Goal: Task Accomplishment & Management: Manage account settings

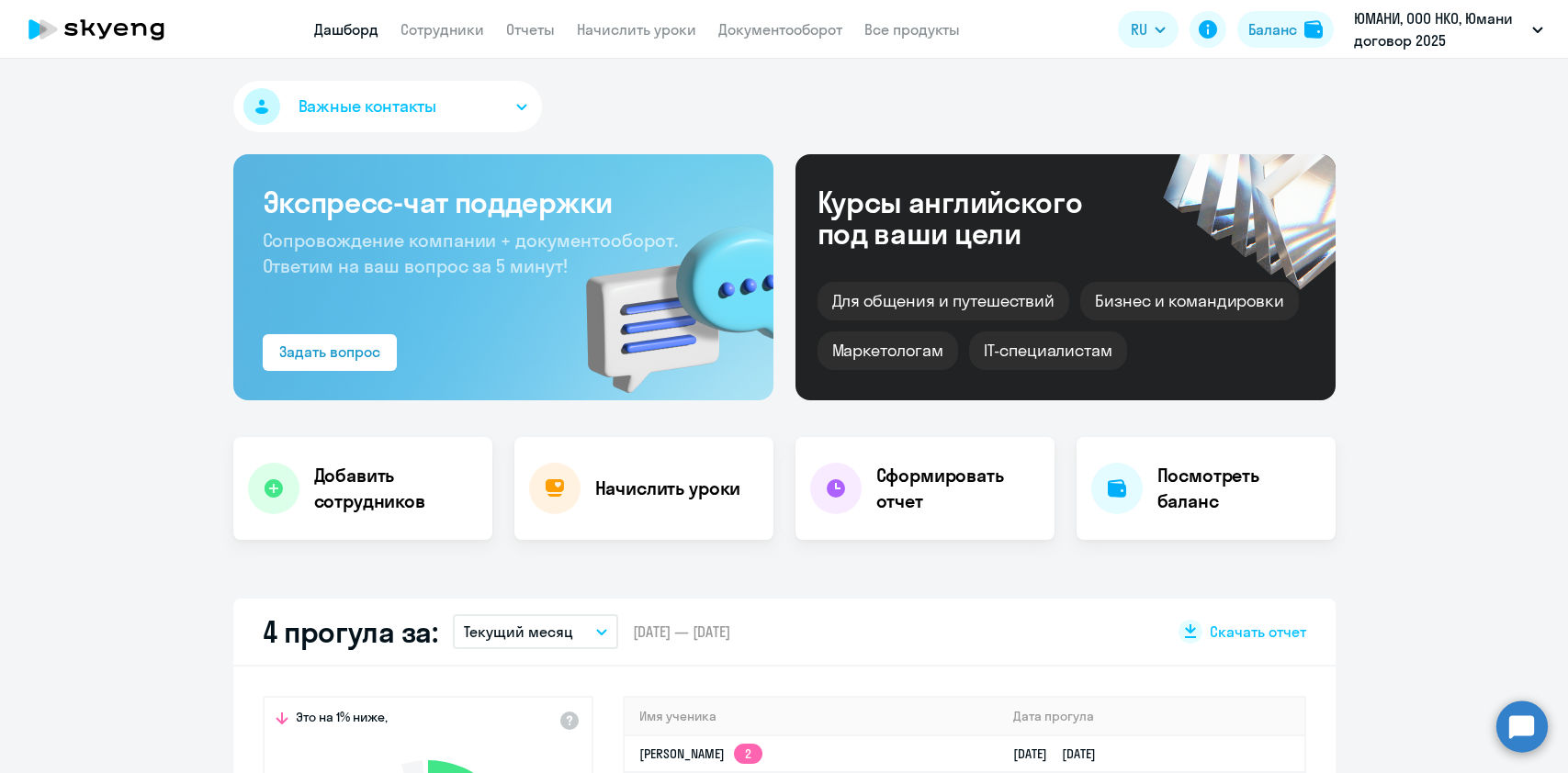
select select "30"
click at [417, 28] on link "Сотрудники" at bounding box center [441, 29] width 83 height 19
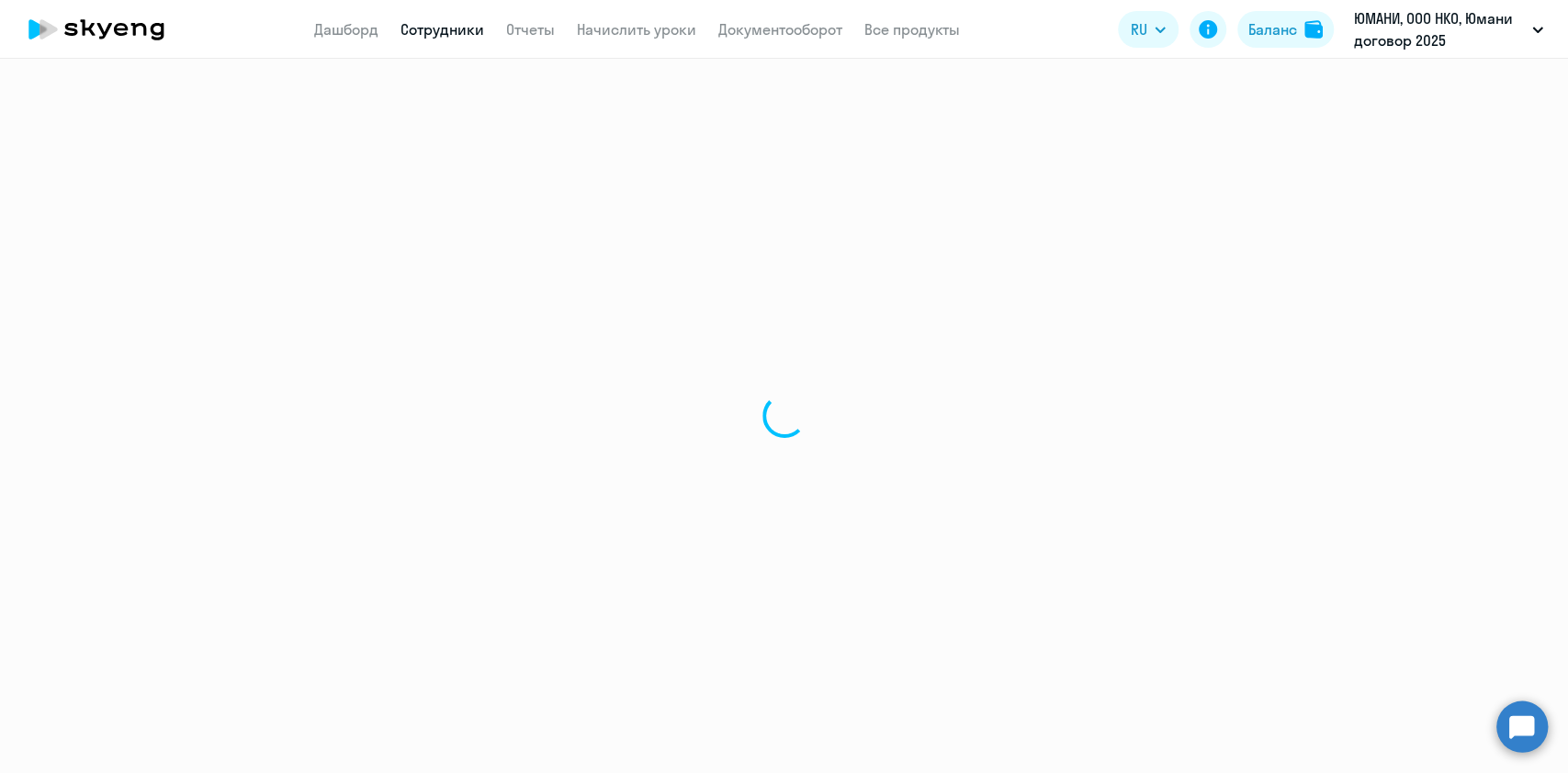
select select "30"
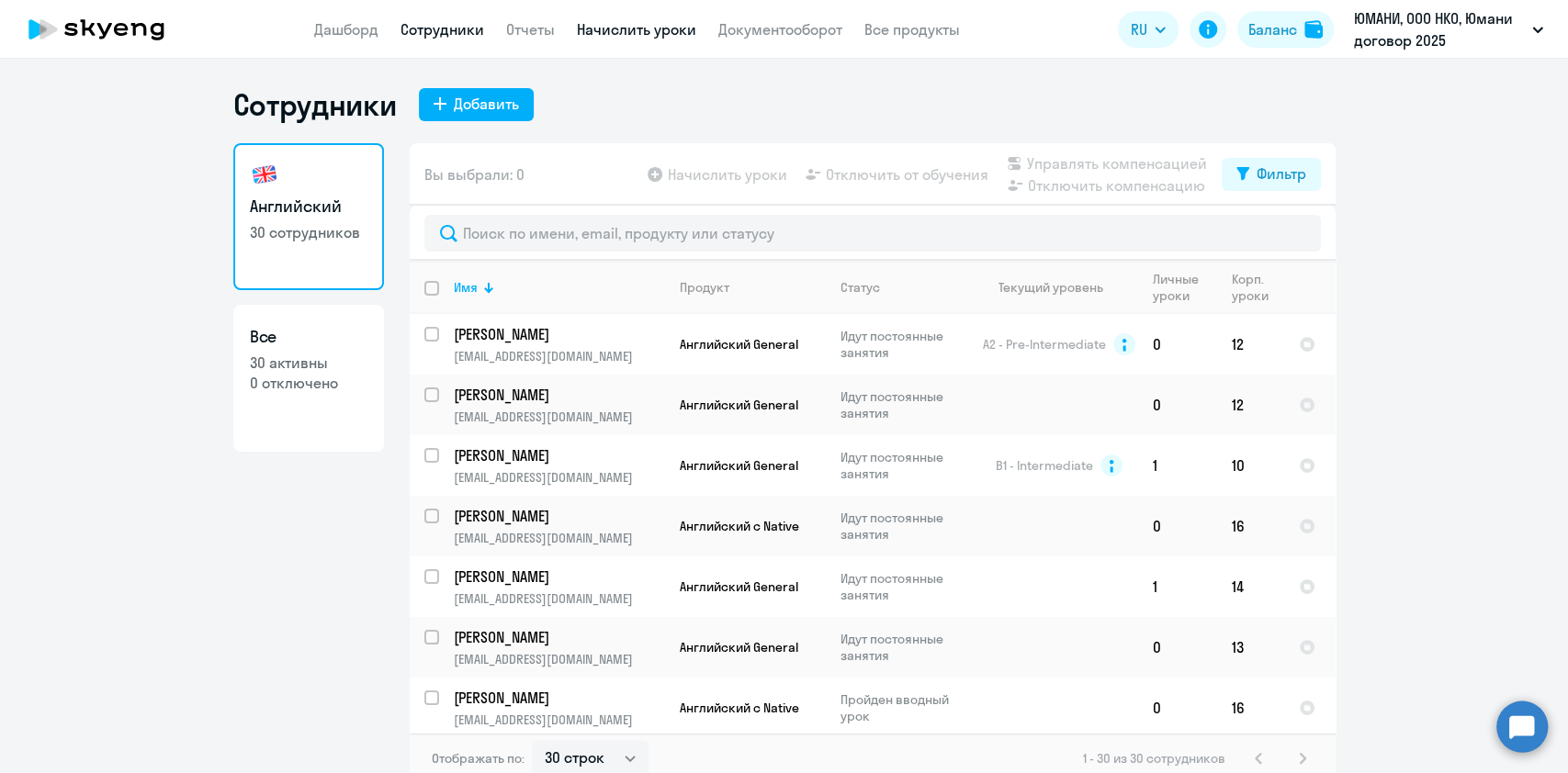
click at [594, 35] on link "Начислить уроки" at bounding box center [636, 29] width 119 height 19
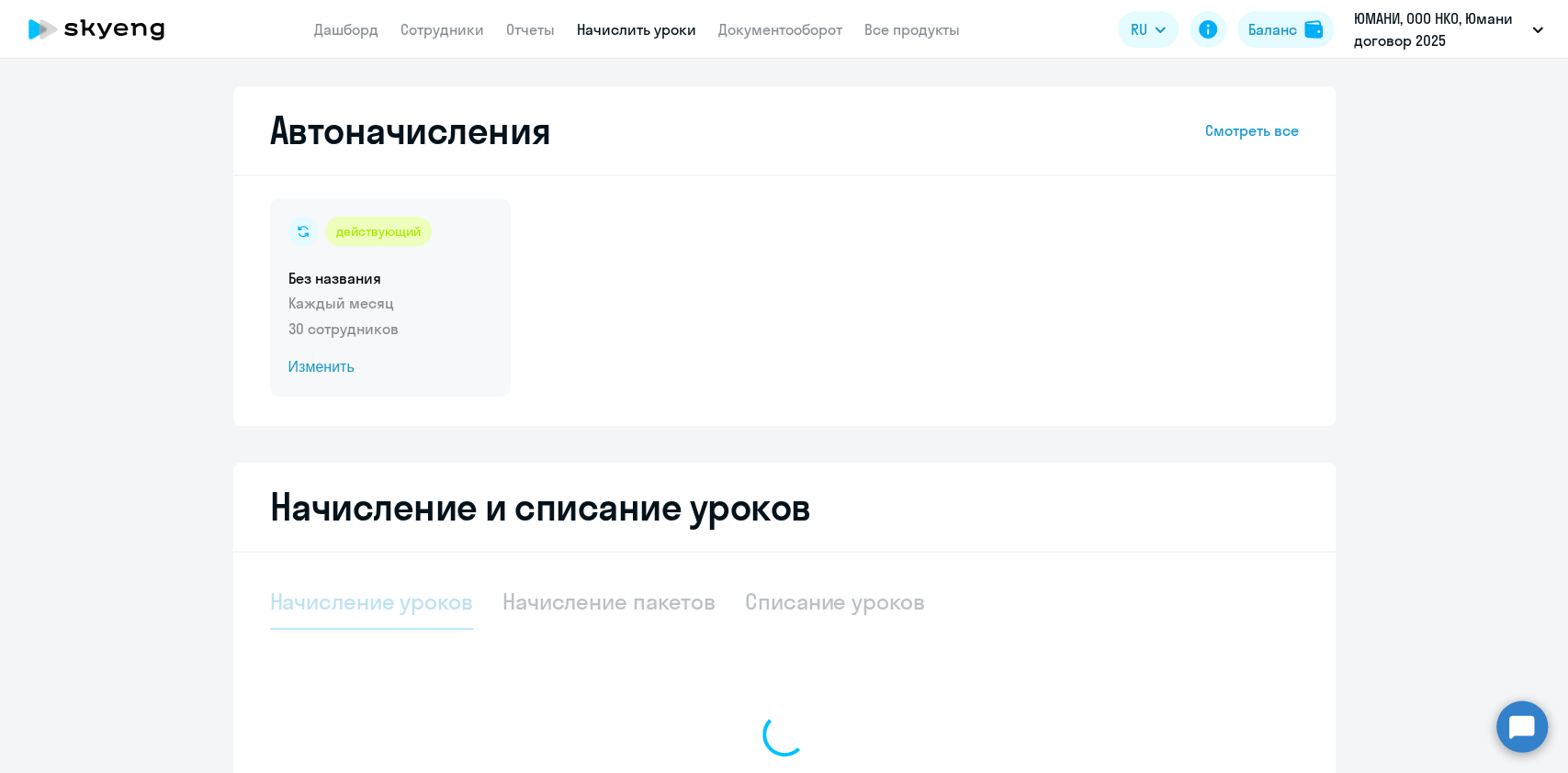
select select "10"
